Goal: Ask a question

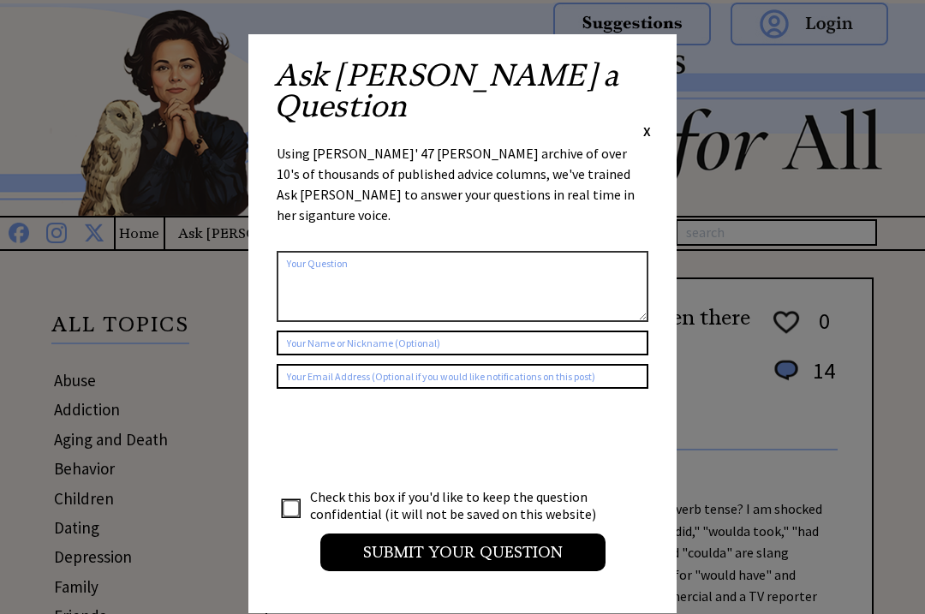
click at [660, 68] on div "Ask [PERSON_NAME] a Question X Using [PERSON_NAME]' 47 [PERSON_NAME] archive of…" at bounding box center [462, 323] width 428 height 579
click at [637, 70] on div "Ask [PERSON_NAME] a Question X" at bounding box center [462, 100] width 377 height 80
click at [643, 122] on span "X" at bounding box center [647, 130] width 8 height 17
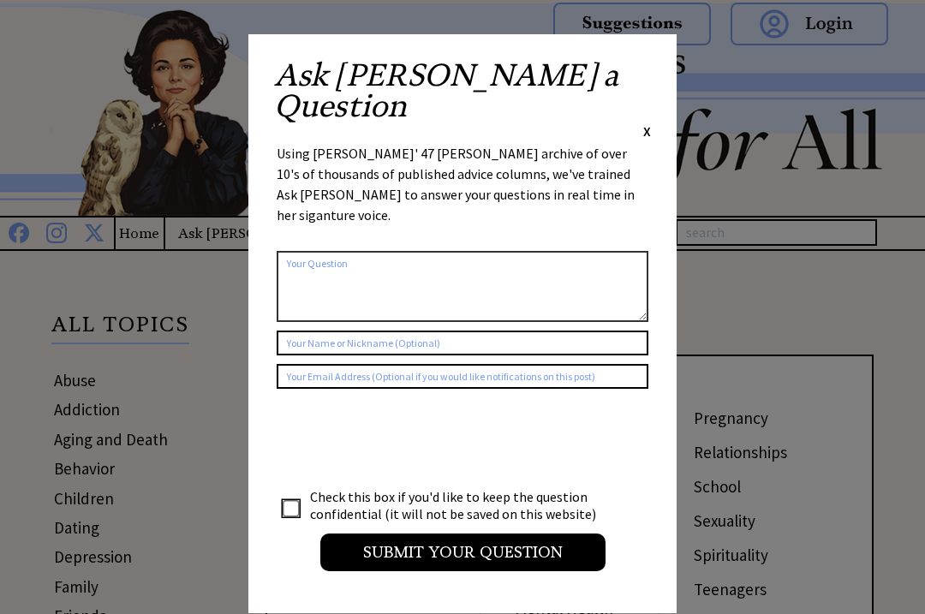
click at [663, 76] on div "Ask Ann a Question X Using Ann Landers' 47 vear archive of over 10's of thousan…" at bounding box center [462, 323] width 428 height 579
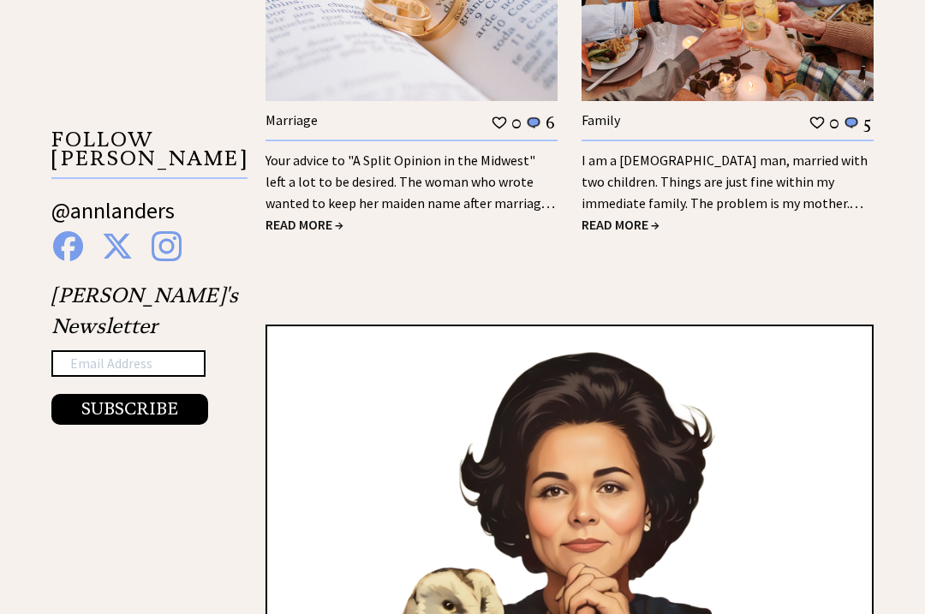
scroll to position [2925, 0]
